Goal: Transaction & Acquisition: Purchase product/service

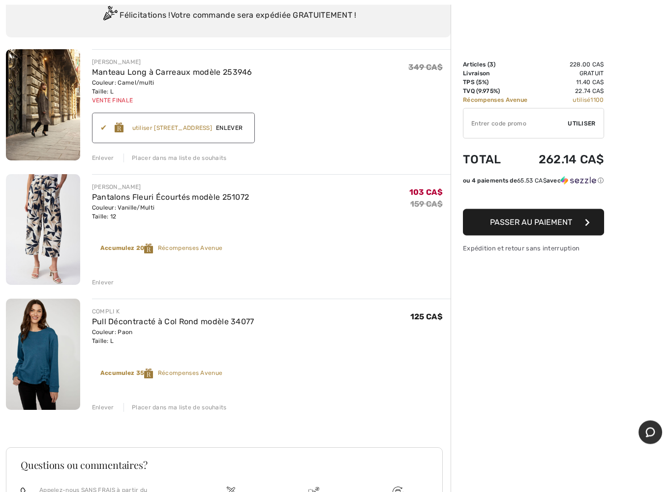
scroll to position [86, 0]
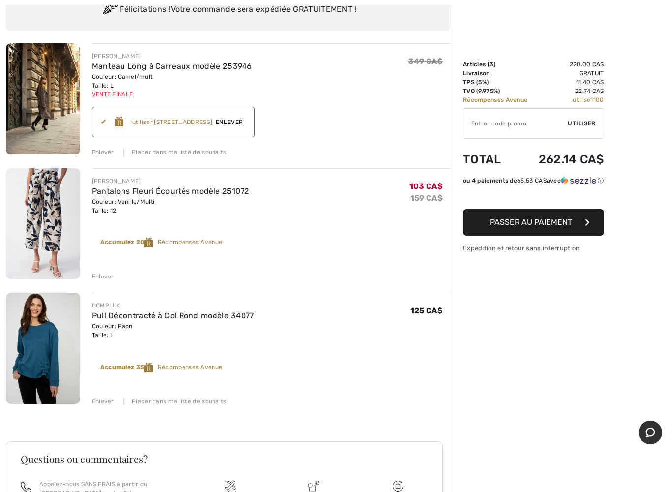
click at [535, 222] on span "Passer au paiement" at bounding box center [531, 221] width 82 height 9
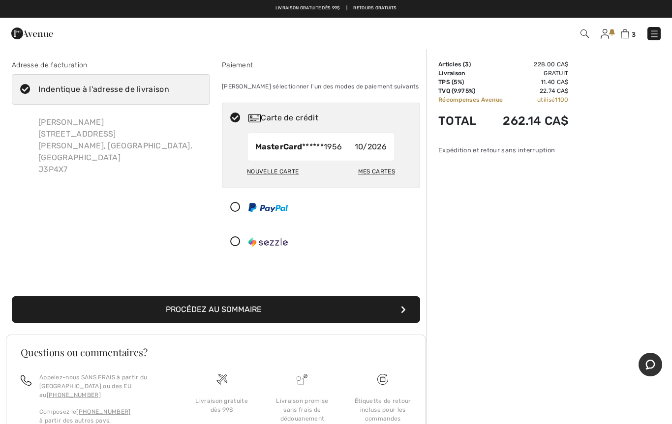
click at [375, 172] on div "Mes cartes" at bounding box center [376, 171] width 37 height 17
radio input "true"
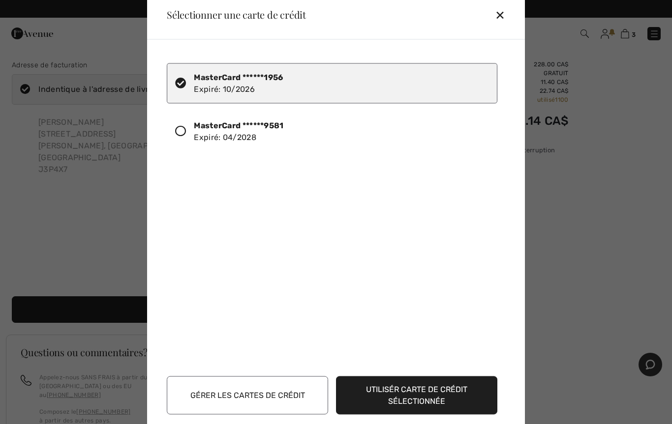
click at [185, 128] on icon at bounding box center [180, 130] width 11 height 11
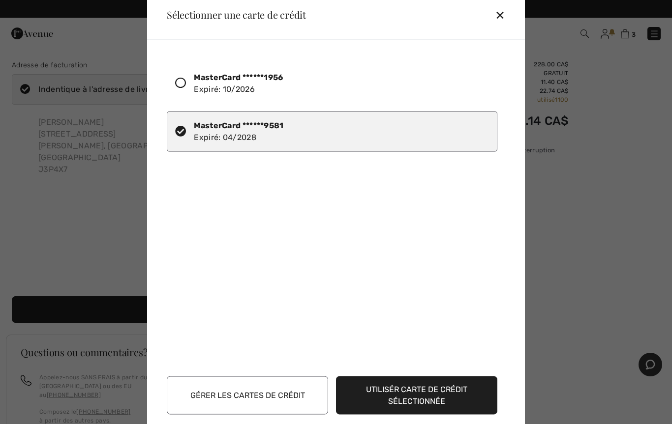
click at [432, 391] on button "Utilisér carte de crédit sélectionnée" at bounding box center [416, 395] width 161 height 38
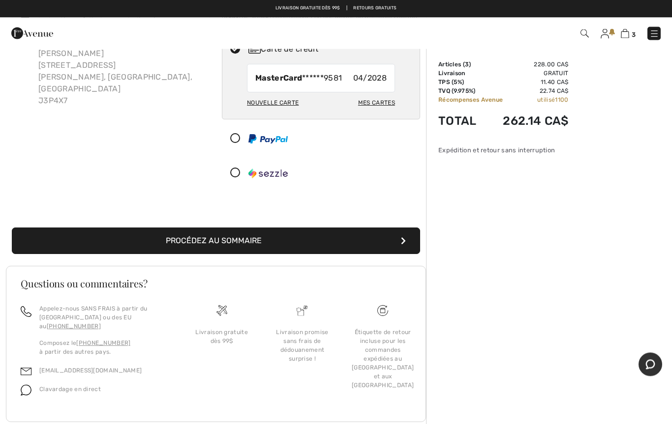
scroll to position [10, 0]
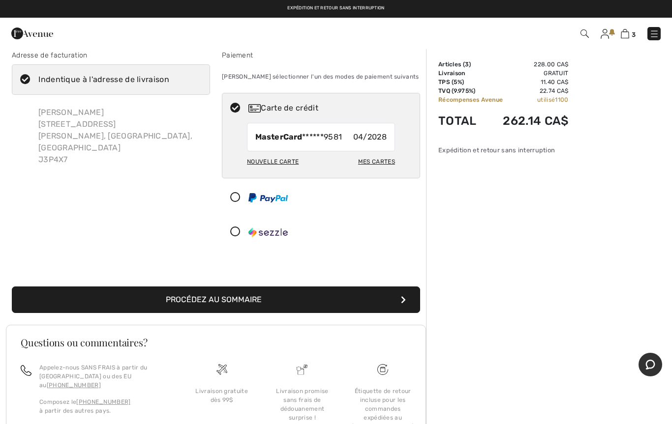
click at [256, 301] on button "Procédez au sommaire" at bounding box center [216, 300] width 408 height 27
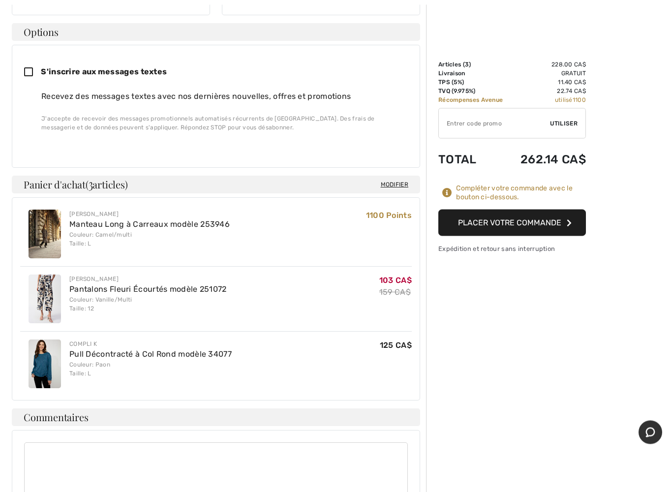
scroll to position [282, 0]
click at [507, 224] on button "Placer votre commande" at bounding box center [511, 222] width 147 height 27
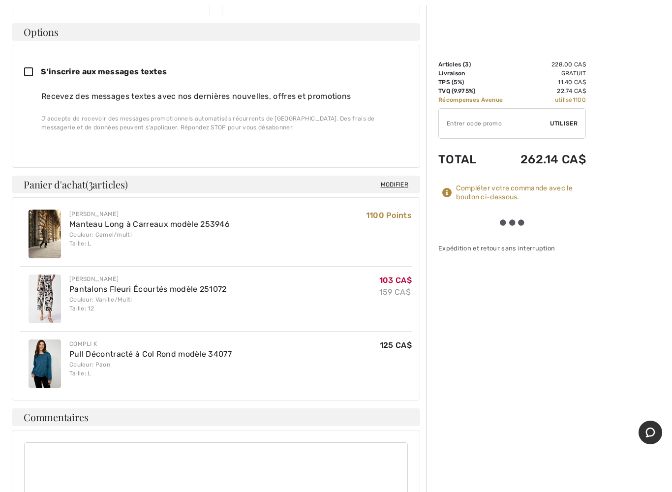
click at [365, 424] on textarea at bounding box center [215, 473] width 383 height 62
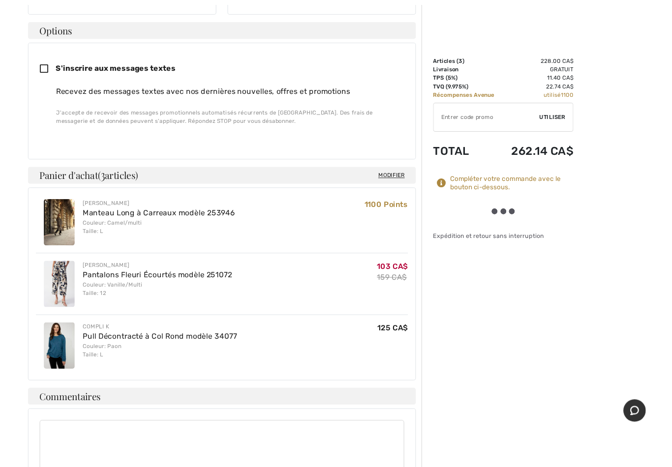
scroll to position [401, 0]
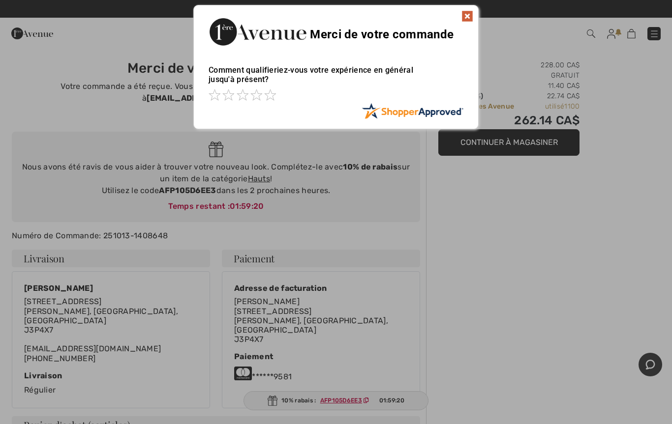
click at [470, 13] on img at bounding box center [467, 16] width 12 height 12
